Goal: Task Accomplishment & Management: Manage account settings

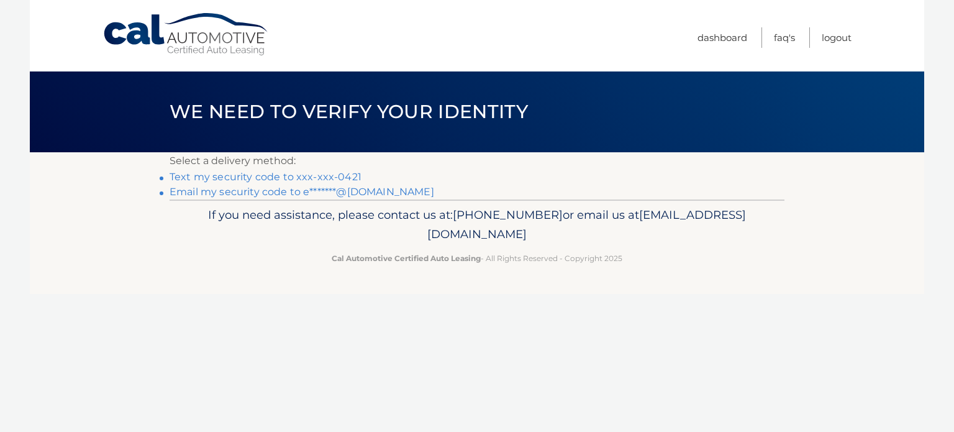
click at [302, 176] on link "Text my security code to xxx-xxx-0421" at bounding box center [266, 177] width 192 height 12
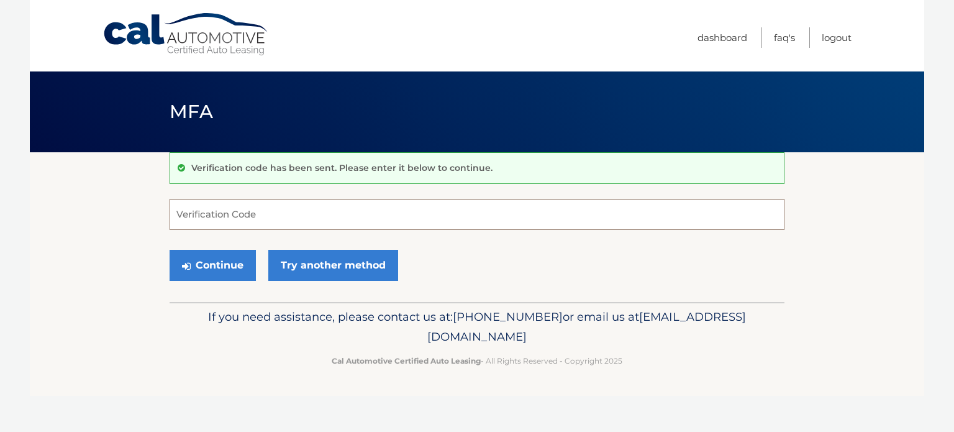
click at [216, 211] on input "Verification Code" at bounding box center [477, 214] width 615 height 31
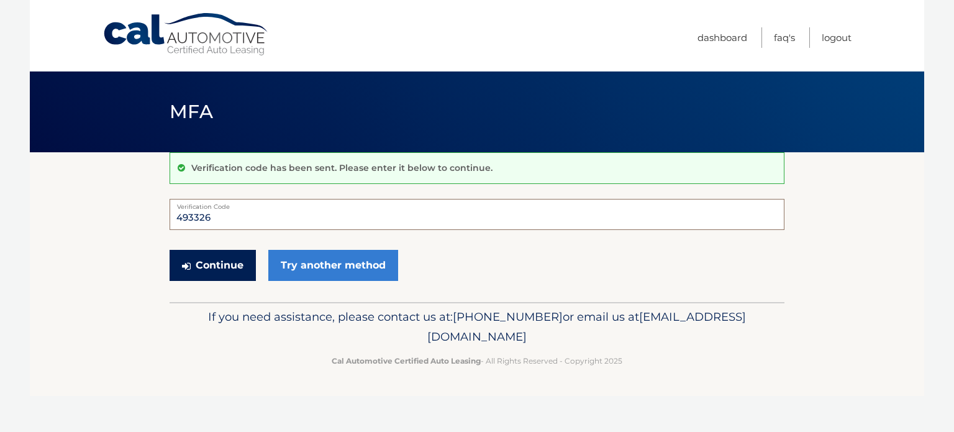
type input "493326"
click at [214, 262] on button "Continue" at bounding box center [213, 265] width 86 height 31
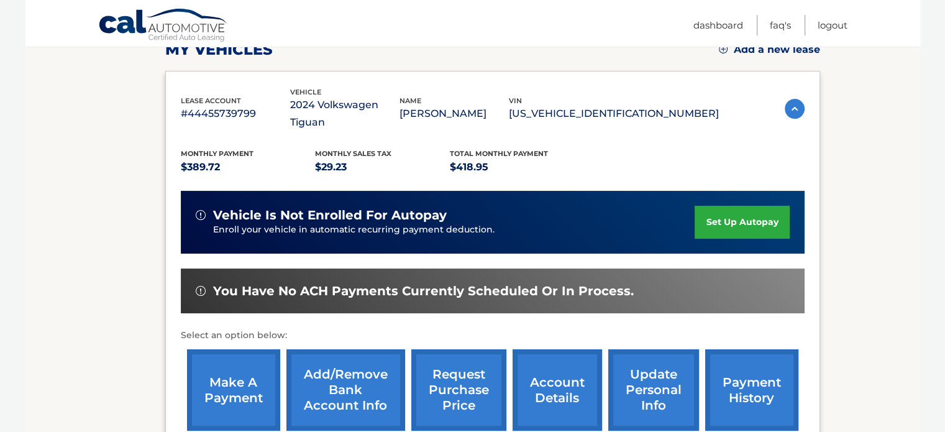
scroll to position [249, 0]
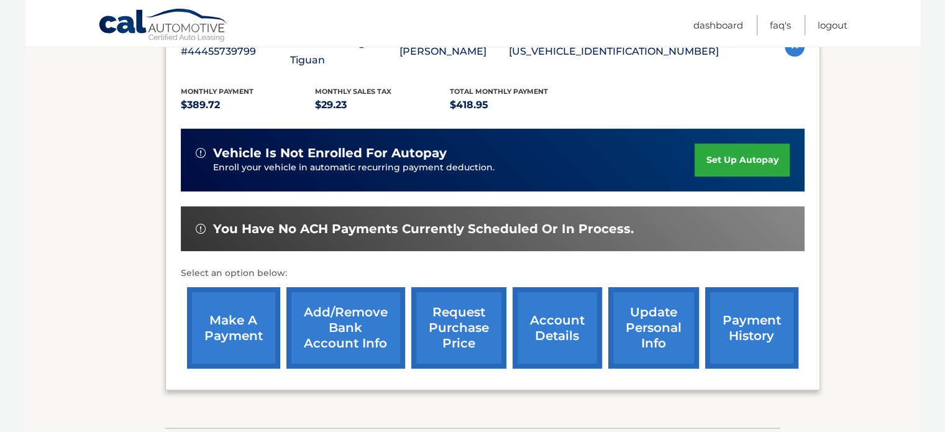
click at [755, 313] on link "payment history" at bounding box center [751, 327] width 93 height 81
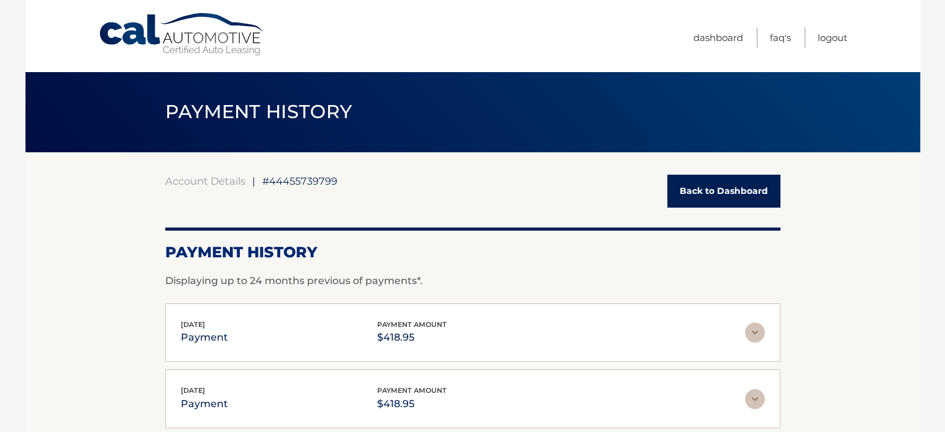
click at [711, 192] on link "Back to Dashboard" at bounding box center [723, 191] width 113 height 33
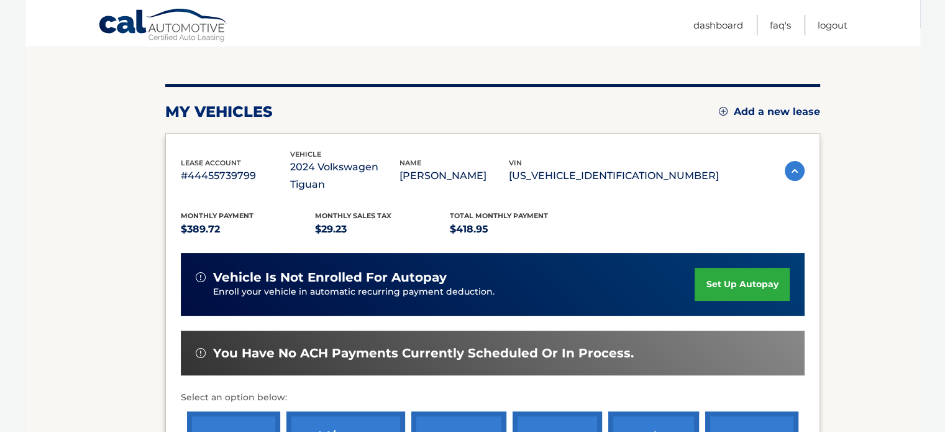
scroll to position [249, 0]
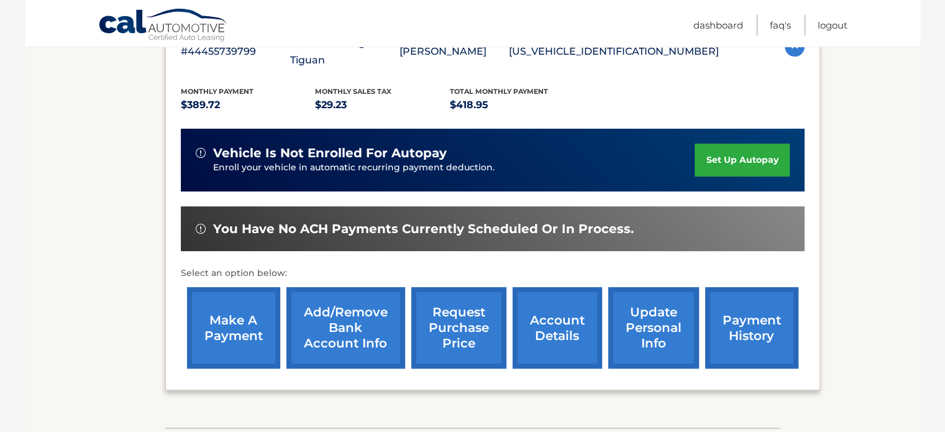
click at [228, 310] on link "make a payment" at bounding box center [233, 327] width 93 height 81
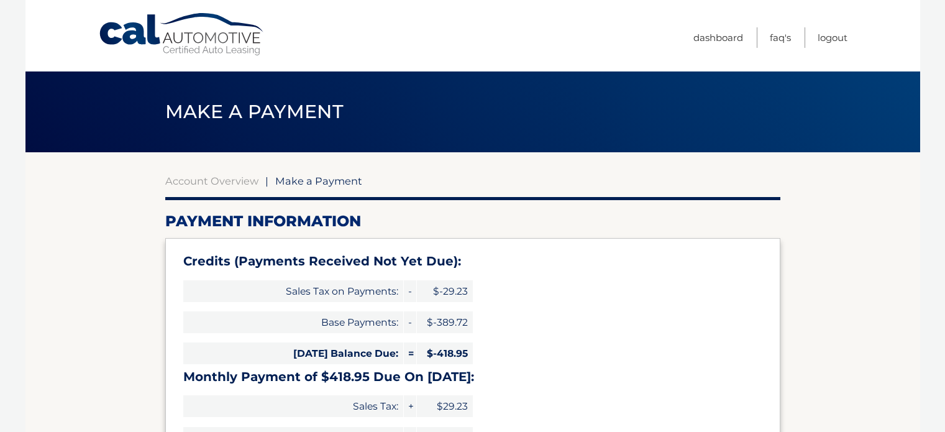
select select "NTJjZTMxM2UtOTA2My00ZWRmLWFjNzItYTIwYTU4NTM4MGNl"
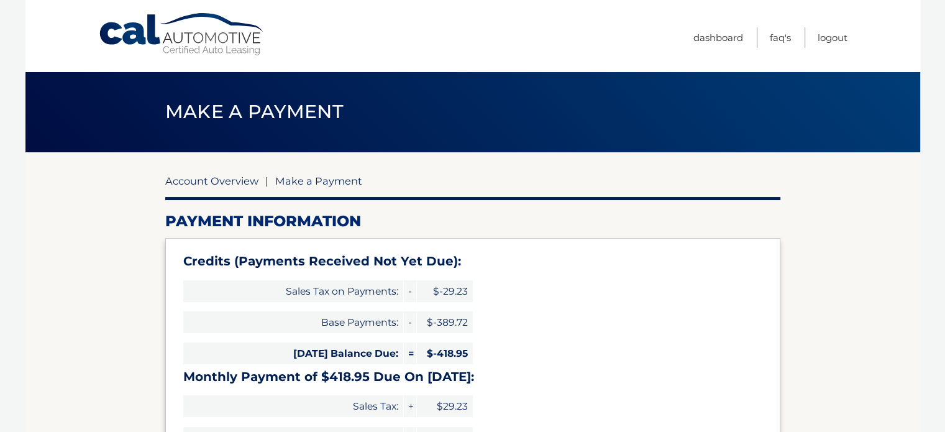
click at [238, 183] on link "Account Overview" at bounding box center [211, 181] width 93 height 12
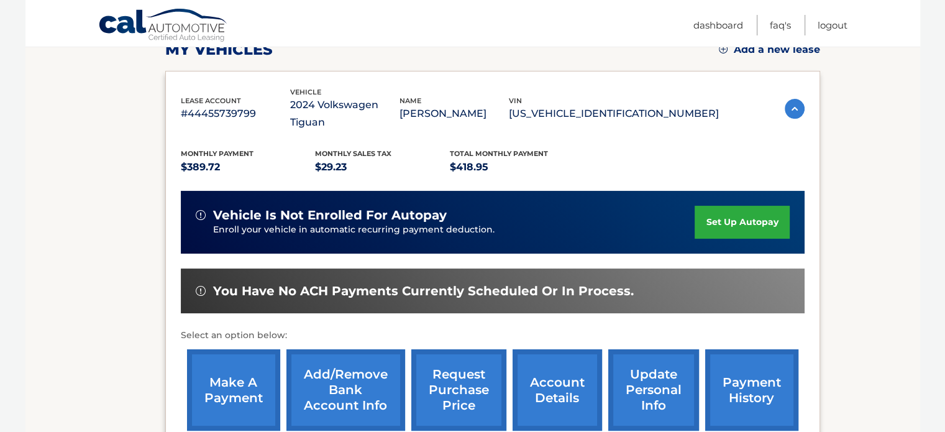
scroll to position [249, 0]
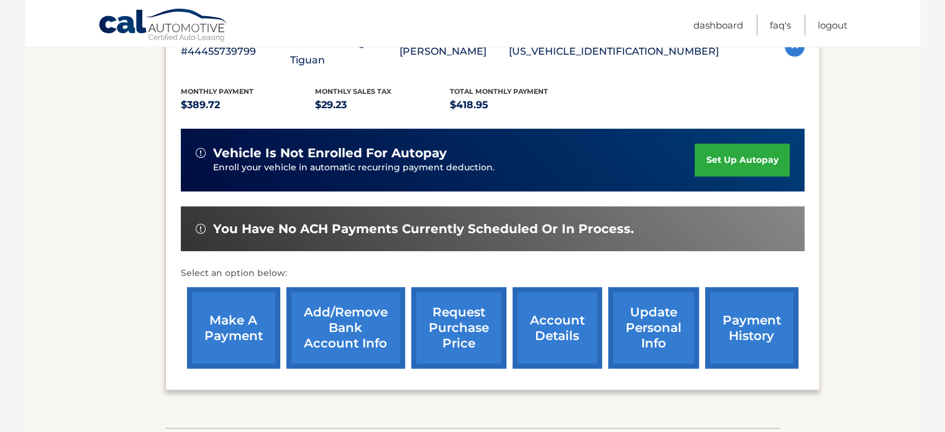
click at [759, 297] on link "payment history" at bounding box center [751, 327] width 93 height 81
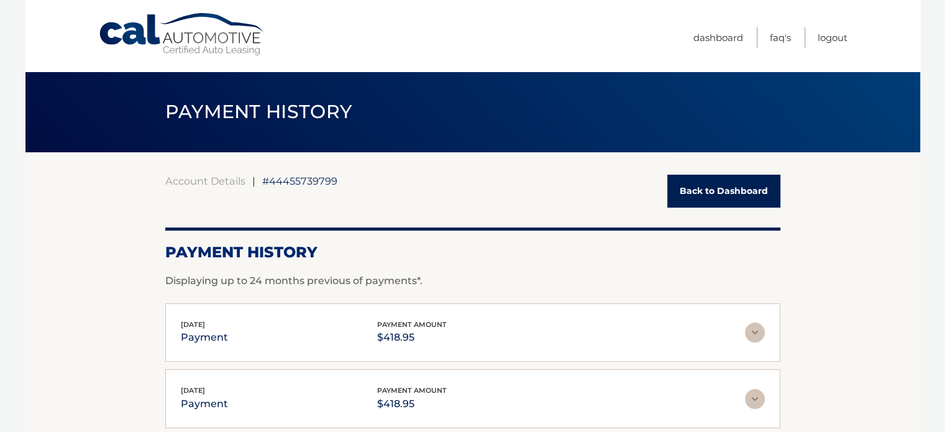
scroll to position [62, 0]
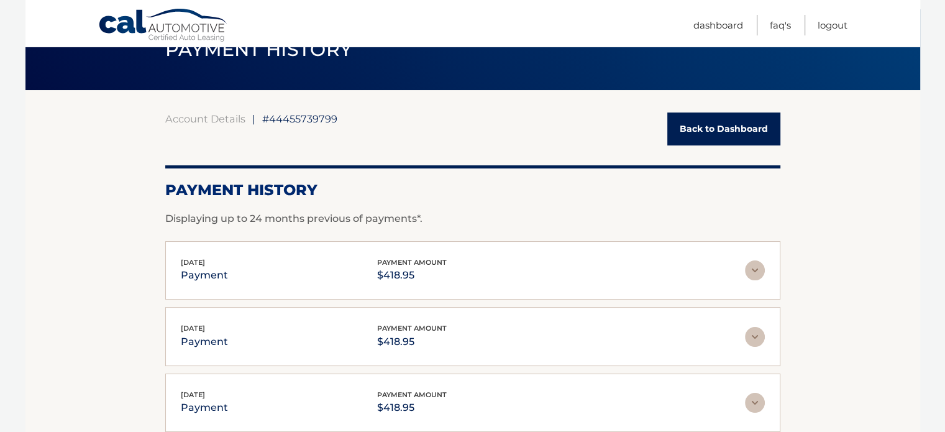
click at [751, 268] on img at bounding box center [755, 270] width 20 height 20
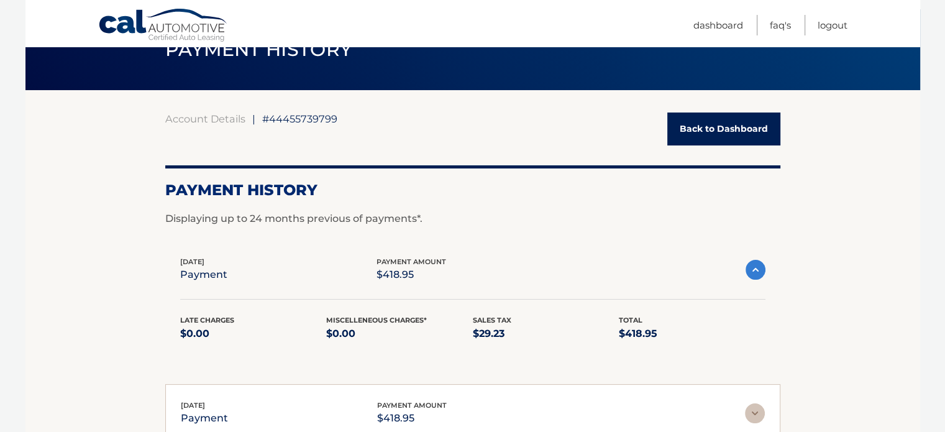
click at [751, 268] on img at bounding box center [756, 270] width 20 height 20
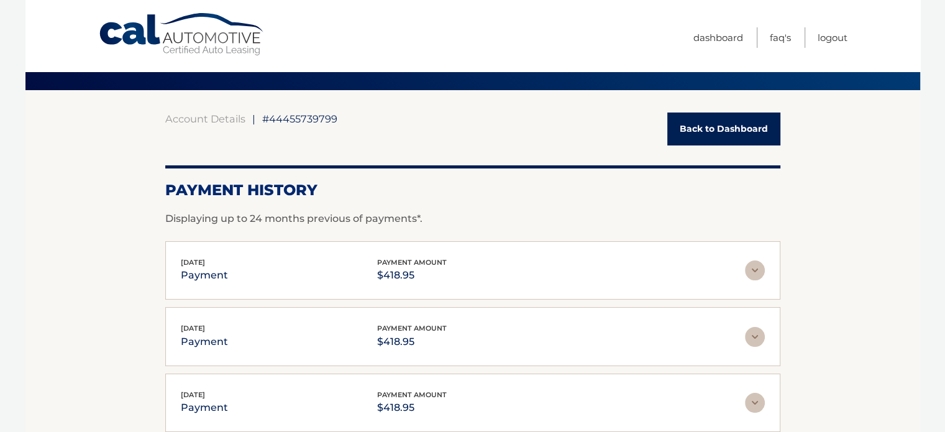
scroll to position [0, 0]
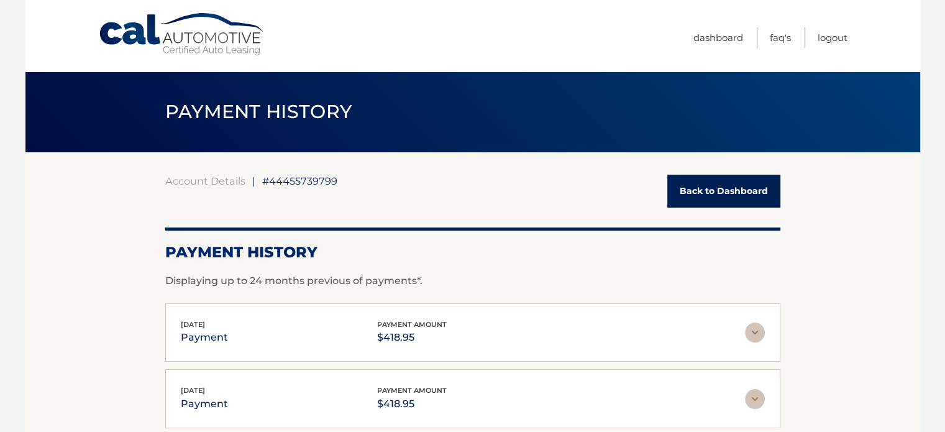
click at [706, 194] on link "Back to Dashboard" at bounding box center [723, 191] width 113 height 33
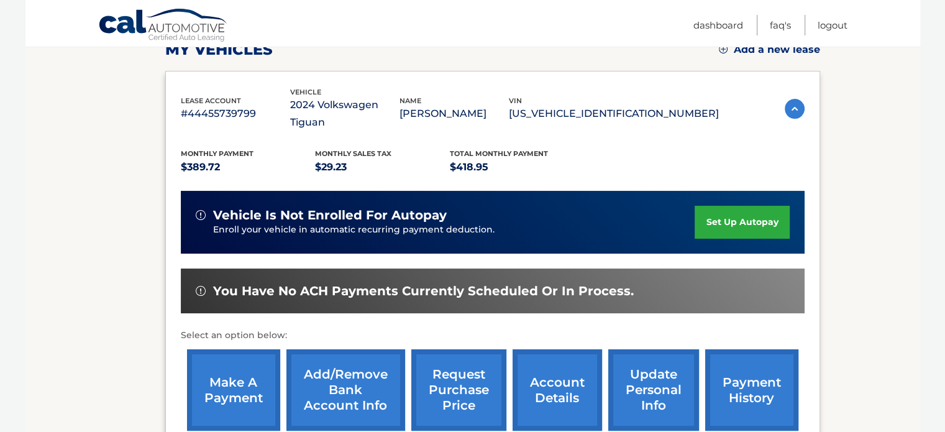
scroll to position [249, 0]
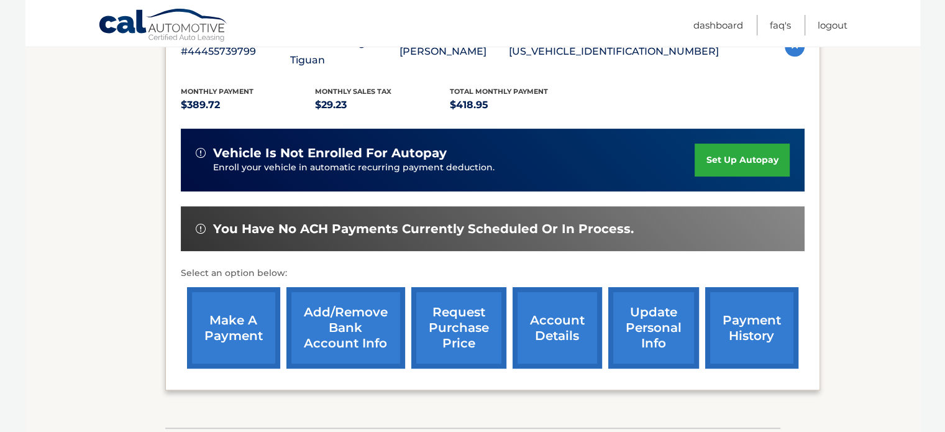
click at [750, 320] on link "payment history" at bounding box center [751, 327] width 93 height 81
